Goal: Task Accomplishment & Management: Complete application form

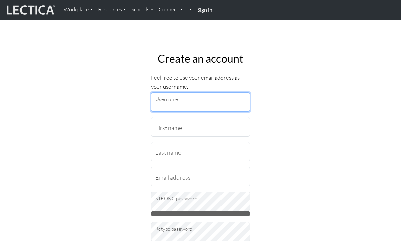
click at [225, 100] on input "Username" at bounding box center [200, 101] width 99 height 19
type input "[EMAIL_ADDRESS][DOMAIN_NAME]"
drag, startPoint x: 224, startPoint y: 105, endPoint x: 147, endPoint y: 101, distance: 77.4
type input "[PERSON_NAME]"
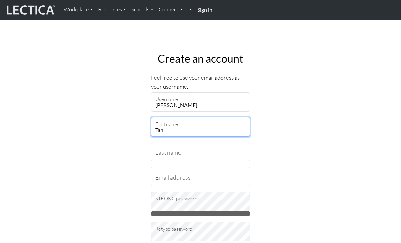
type input "[PERSON_NAME]"
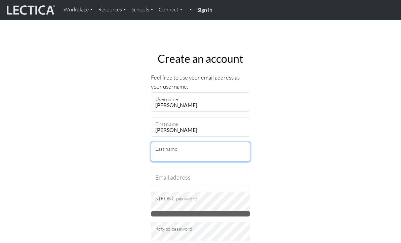
type input "[PERSON_NAME]"
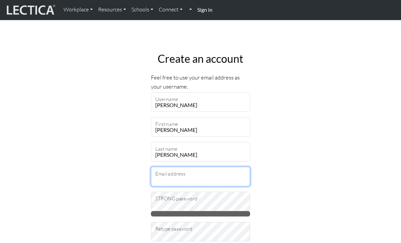
type input "[EMAIL_ADDRESS][DOMAIN_NAME]"
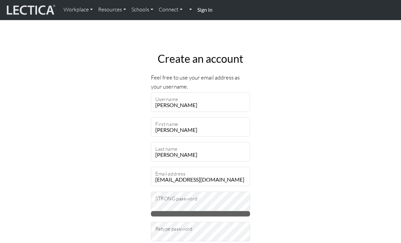
select select "236"
type input "E15 1HS"
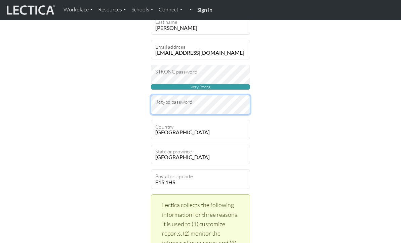
scroll to position [153, 0]
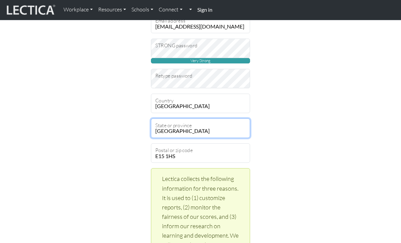
click at [201, 130] on select "[GEOGRAPHIC_DATA] [GEOGRAPHIC_DATA] [GEOGRAPHIC_DATA][PERSON_NAME][GEOGRAPHIC_D…" at bounding box center [200, 128] width 99 height 19
select select "12499"
click at [151, 119] on select "[GEOGRAPHIC_DATA] [GEOGRAPHIC_DATA] [GEOGRAPHIC_DATA][PERSON_NAME][GEOGRAPHIC_D…" at bounding box center [200, 128] width 99 height 19
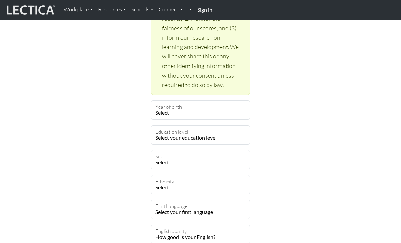
scroll to position [344, 0]
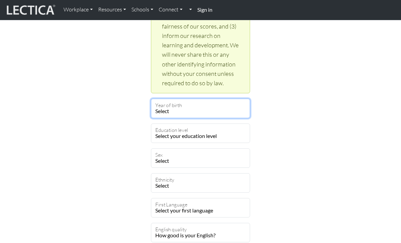
click at [189, 107] on select "Select 2025 2024 2023 2022 2021 2020 2019 2018 2017 2016 2015 2014 2013 2012 20…" at bounding box center [200, 108] width 99 height 19
select select "1989"
click at [151, 99] on select "Select 2025 2024 2023 2022 2021 2020 2019 2018 2017 2016 2015 2014 2013 2012 20…" at bounding box center [200, 108] width 99 height 19
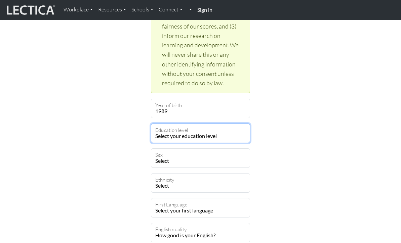
click at [176, 137] on select "Select your education level toddler pre-pre-pre-k pre-pre-k pre-k Kindergarten …" at bounding box center [200, 133] width 99 height 19
select select "22"
click at [151, 124] on select "Select your education level toddler pre-pre-pre-k pre-pre-k pre-k Kindergarten …" at bounding box center [200, 133] width 99 height 19
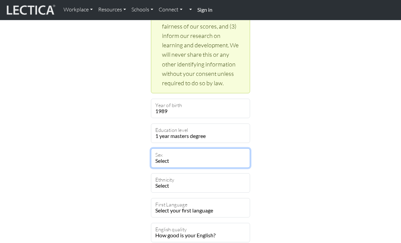
click at [188, 158] on select "Select [DEMOGRAPHIC_DATA] [DEMOGRAPHIC_DATA] Binary [DEMOGRAPHIC_DATA] Opt out" at bounding box center [200, 158] width 99 height 19
select select "[DEMOGRAPHIC_DATA]"
click at [151, 149] on select "Select [DEMOGRAPHIC_DATA] [DEMOGRAPHIC_DATA] Binary [DEMOGRAPHIC_DATA] Opt out" at bounding box center [200, 158] width 99 height 19
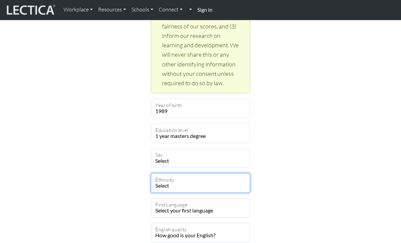
click at [179, 186] on select "Select [DEMOGRAPHIC_DATA] [DEMOGRAPHIC_DATA] Black [GEOGRAPHIC_DATA] Caucasian …" at bounding box center [200, 182] width 99 height 19
select select "108"
click at [151, 173] on select "Select [DEMOGRAPHIC_DATA] [DEMOGRAPHIC_DATA] Black [GEOGRAPHIC_DATA] Caucasian …" at bounding box center [200, 182] width 99 height 19
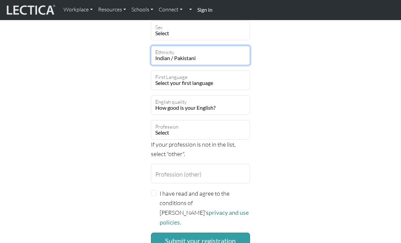
scroll to position [472, 0]
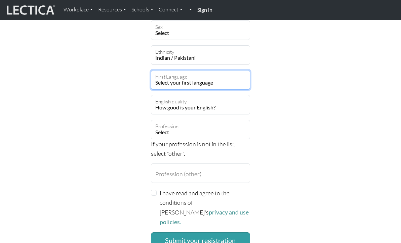
click at [167, 80] on select "Select your first language [GEOGRAPHIC_DATA] [GEOGRAPHIC_DATA] Acoli Adangme Ad…" at bounding box center [200, 79] width 99 height 19
select select "1927"
click at [151, 70] on select "Select your first language [GEOGRAPHIC_DATA] [GEOGRAPHIC_DATA] Acoli Adangme Ad…" at bounding box center [200, 79] width 99 height 19
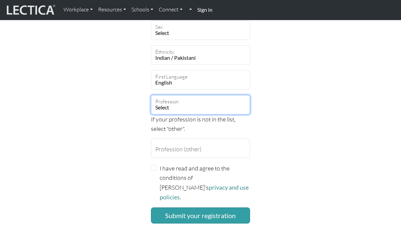
click at [181, 100] on select "Select academic accounting/finance administration arts: performing arts: visual…" at bounding box center [200, 104] width 99 height 19
select select "14"
click at [151, 95] on select "Select academic accounting/finance administration arts: performing arts: visual…" at bounding box center [200, 104] width 99 height 19
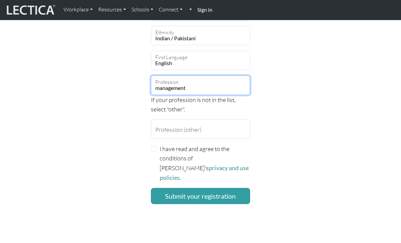
scroll to position [492, 0]
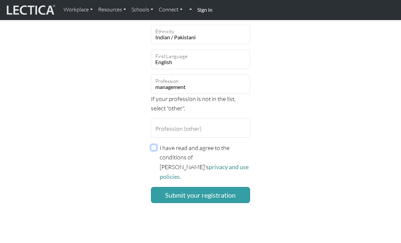
click at [156, 150] on input "I have read and agree to the conditions of [PERSON_NAME]'s privacy and use poli…" at bounding box center [154, 148] width 6 height 6
checkbox input "true"
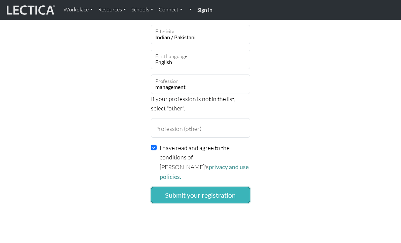
click at [171, 187] on button "Submit your registration" at bounding box center [200, 195] width 99 height 16
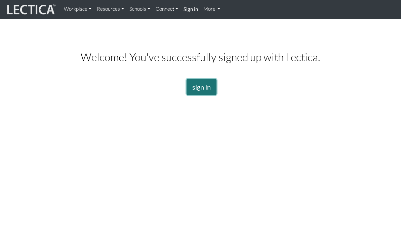
click at [189, 81] on link "sign in" at bounding box center [202, 87] width 30 height 16
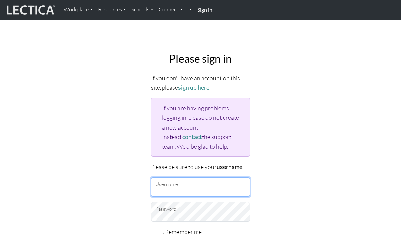
click at [188, 183] on input "Username" at bounding box center [200, 186] width 99 height 19
type input "Tgupta"
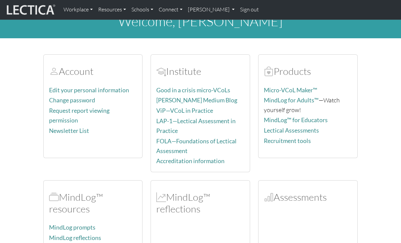
scroll to position [12, 0]
